Goal: Obtain resource: Obtain resource

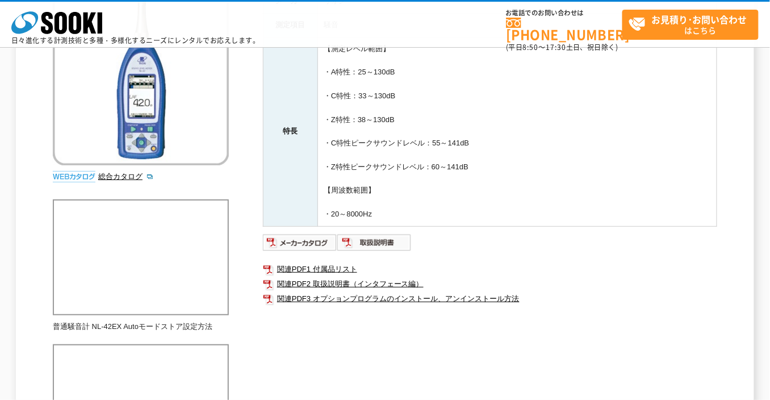
scroll to position [252, 0]
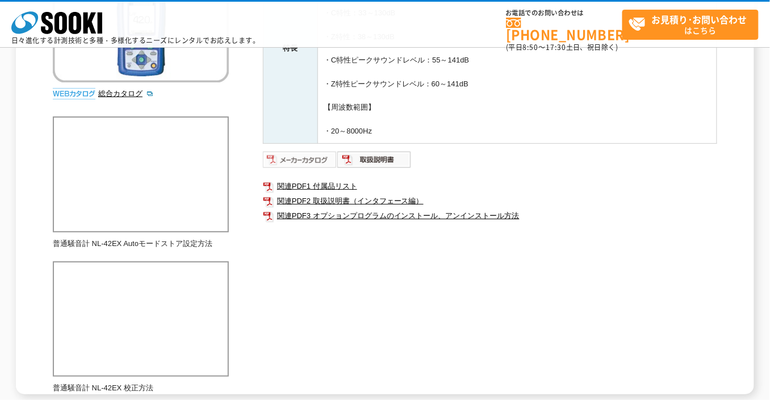
click at [315, 162] on img at bounding box center [300, 160] width 74 height 18
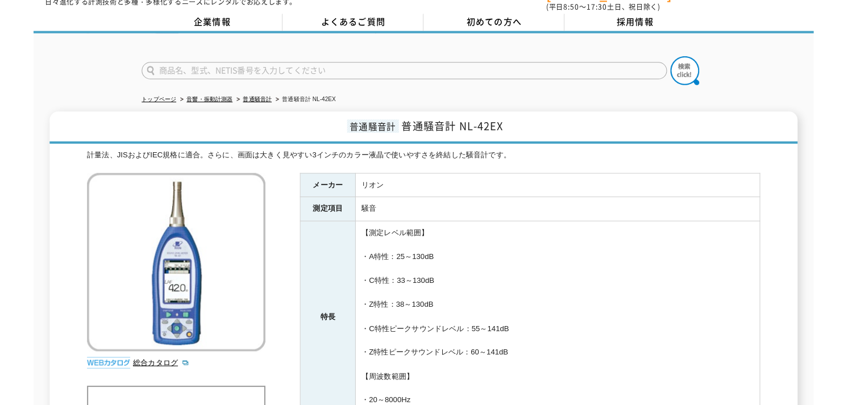
scroll to position [63, 0]
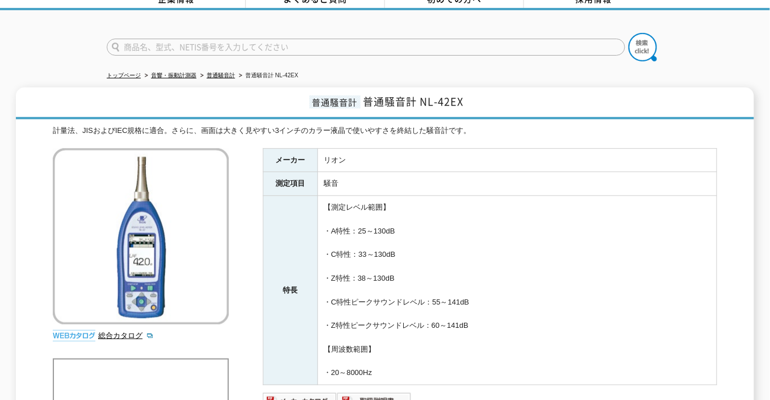
click at [68, 330] on img at bounding box center [74, 335] width 43 height 11
click at [70, 330] on img at bounding box center [74, 335] width 43 height 11
click at [117, 331] on link "総合カタログ" at bounding box center [126, 335] width 56 height 9
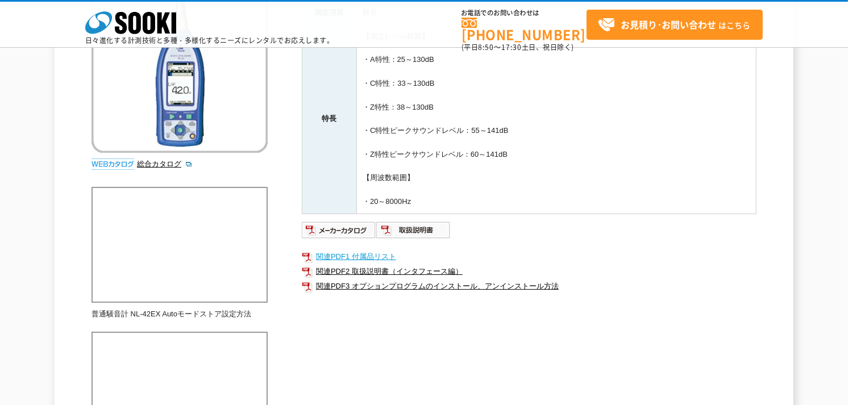
scroll to position [189, 0]
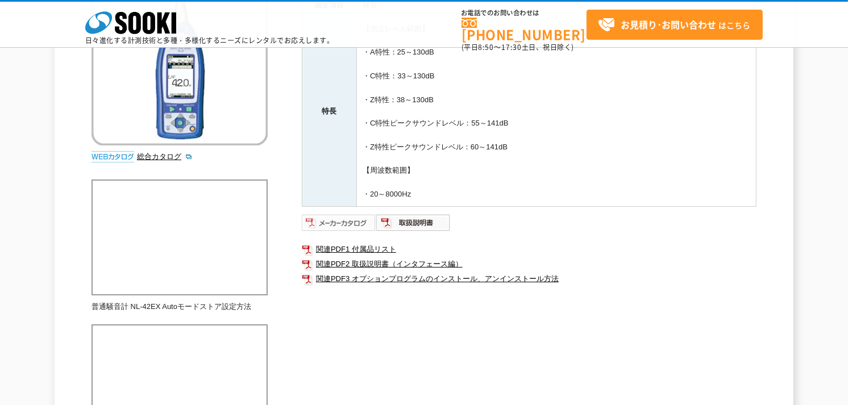
click at [343, 223] on img at bounding box center [339, 223] width 74 height 18
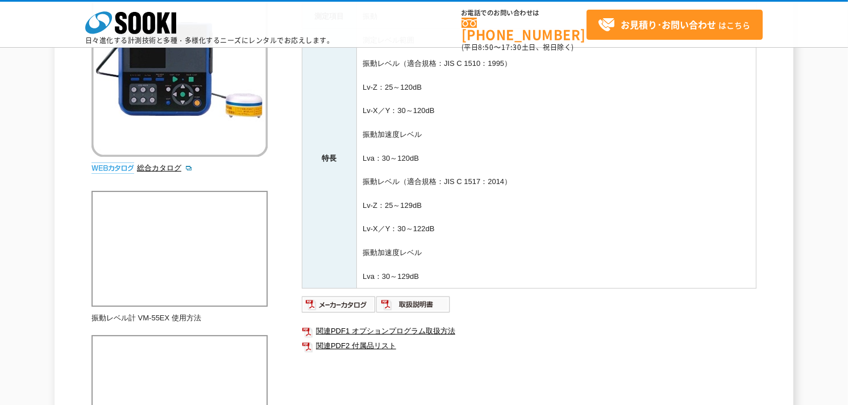
scroll to position [189, 0]
click at [145, 165] on link "総合カタログ" at bounding box center [165, 168] width 56 height 9
click at [361, 345] on link "関連PDF2 付属品リスト" at bounding box center [529, 346] width 454 height 15
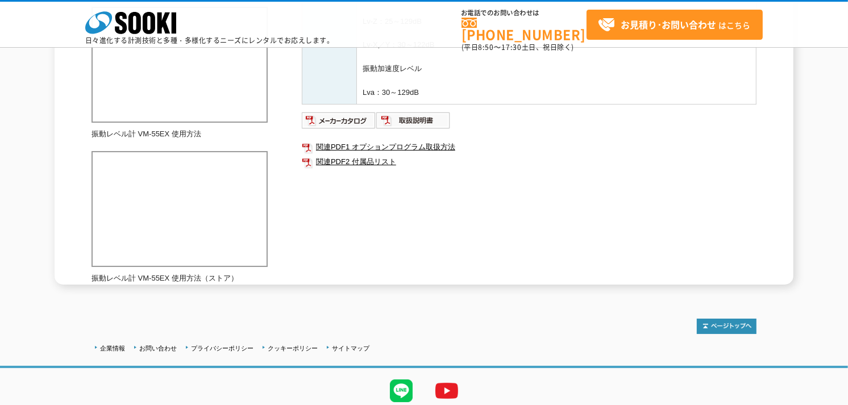
scroll to position [412, 0]
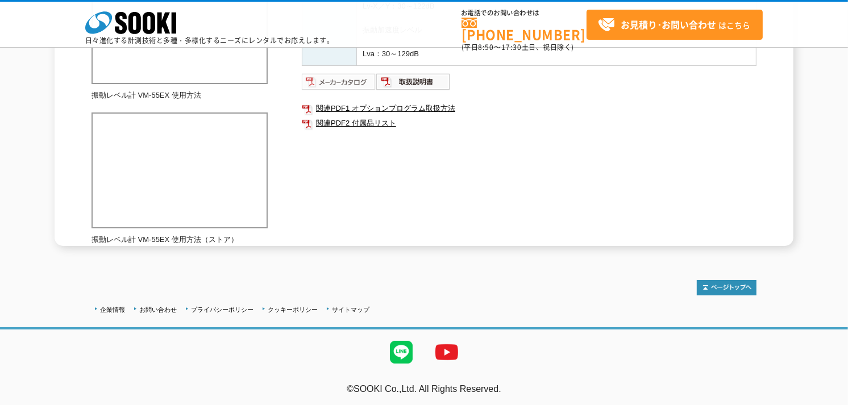
click at [328, 81] on img at bounding box center [339, 82] width 74 height 18
